Goal: Transaction & Acquisition: Subscribe to service/newsletter

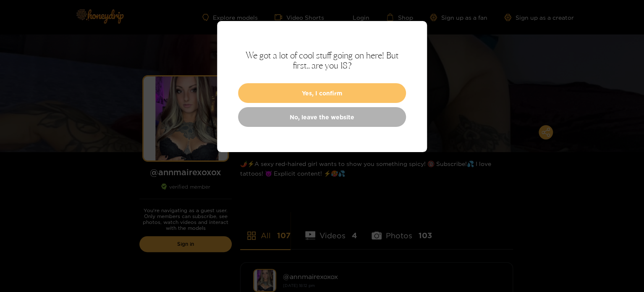
click at [360, 95] on button "Yes, I confirm" at bounding box center [322, 93] width 168 height 20
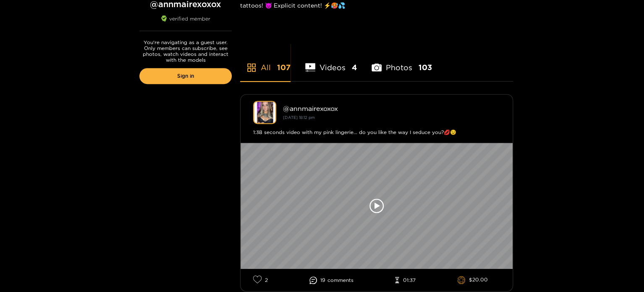
scroll to position [210, 0]
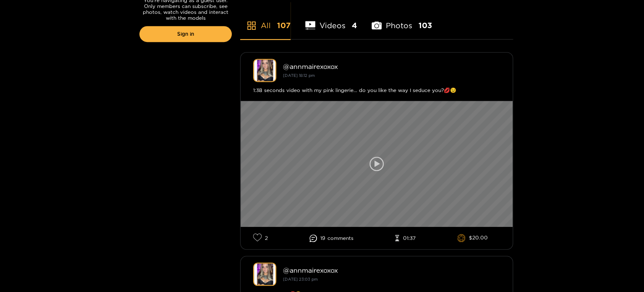
click at [376, 160] on icon at bounding box center [376, 164] width 14 height 14
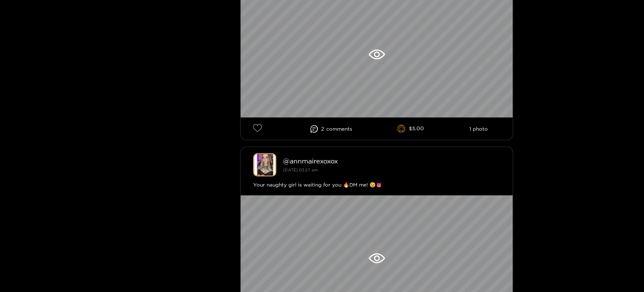
scroll to position [1092, 0]
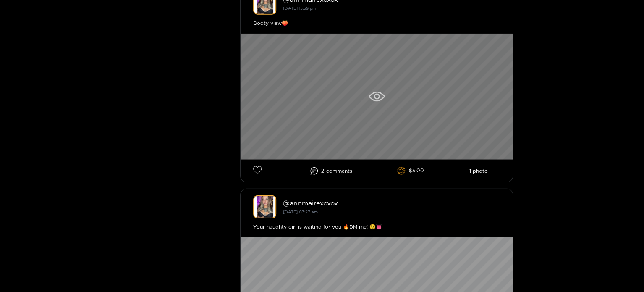
click at [380, 92] on icon at bounding box center [377, 97] width 16 height 10
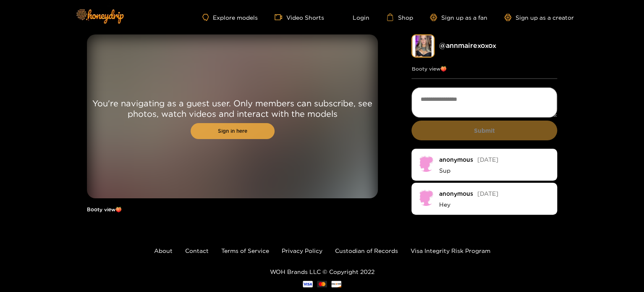
click at [235, 132] on link "Sign in here" at bounding box center [233, 131] width 84 height 16
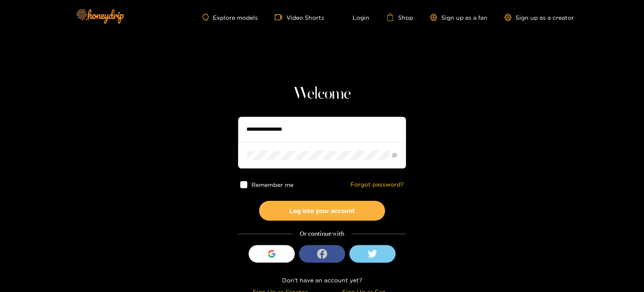
click at [322, 257] on icon "login_with" at bounding box center [322, 254] width 10 height 10
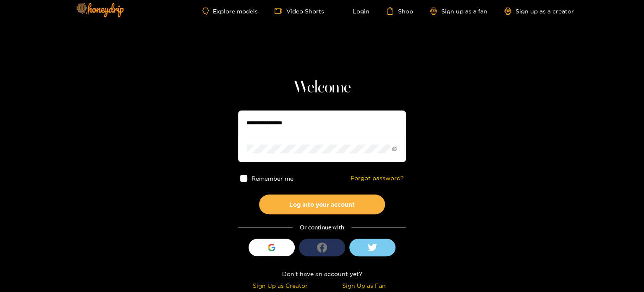
click at [325, 246] on icon "login_with" at bounding box center [322, 247] width 10 height 10
click at [369, 286] on div "Sign Up as Fan" at bounding box center [364, 285] width 80 height 10
